Goal: Task Accomplishment & Management: Manage account settings

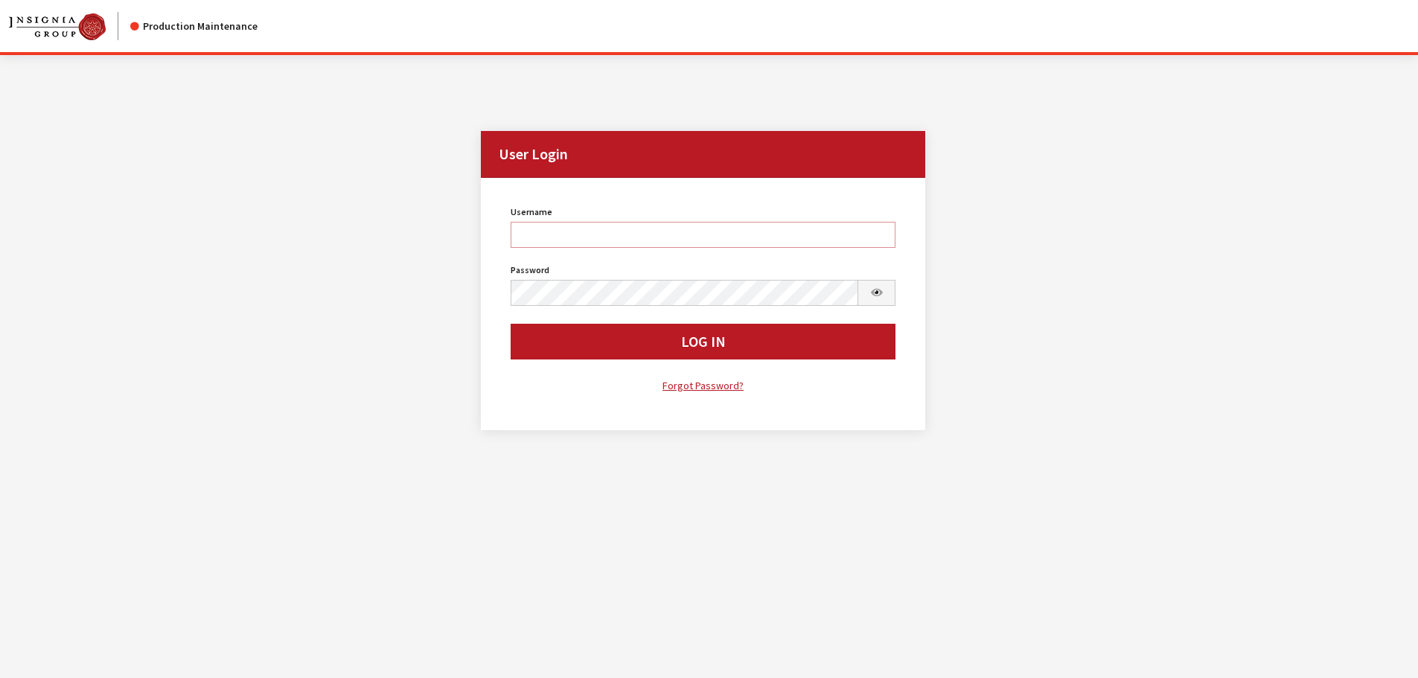
type input "rgoodwin"
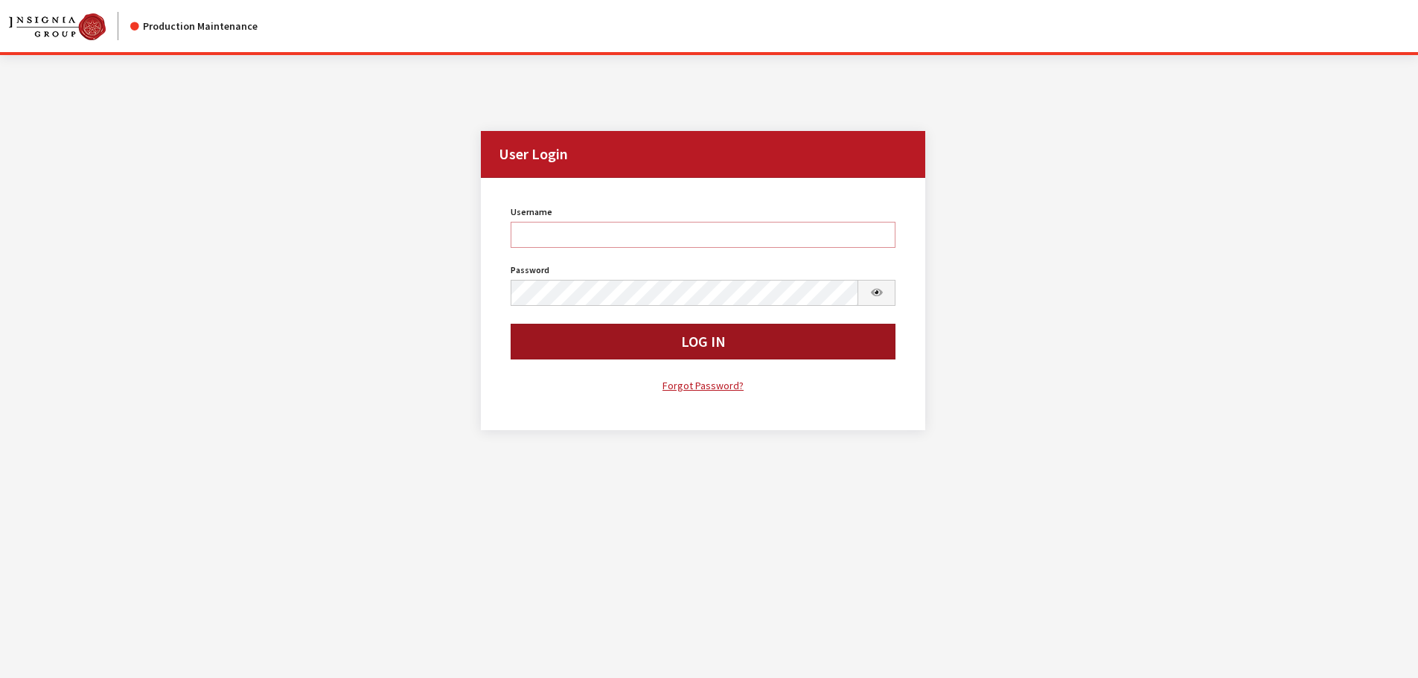
type input "rgoodwin"
click at [596, 342] on button "Log In" at bounding box center [704, 342] width 386 height 36
